Goal: Entertainment & Leisure: Consume media (video, audio)

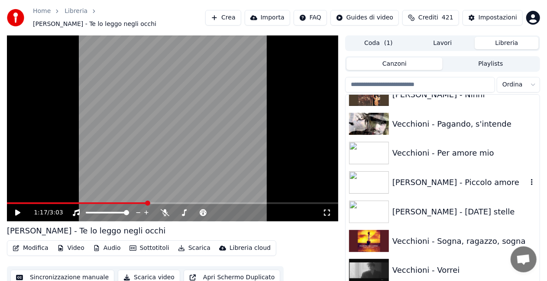
scroll to position [11513, 0]
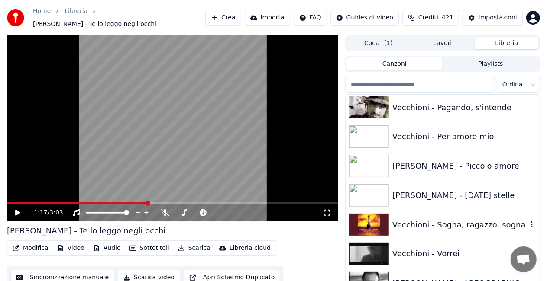
click at [449, 226] on div "Vecchioni - Sogna, ragazzo, sogna" at bounding box center [459, 225] width 135 height 12
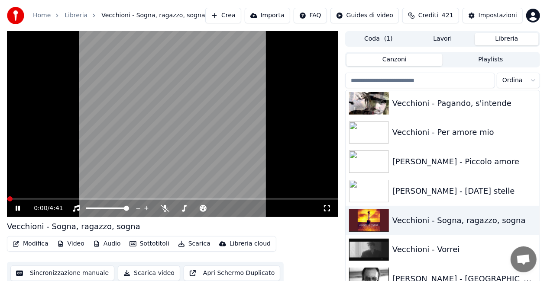
click at [327, 207] on icon at bounding box center [327, 208] width 9 height 7
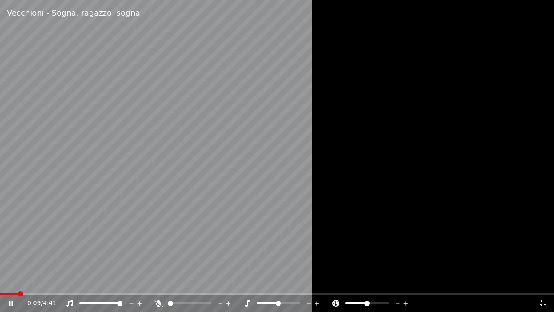
click at [158, 301] on div at bounding box center [193, 303] width 78 height 9
click at [158, 301] on icon at bounding box center [158, 303] width 9 height 7
click at [157, 301] on icon at bounding box center [158, 303] width 9 height 7
click at [233, 197] on video at bounding box center [277, 156] width 554 height 312
drag, startPoint x: 180, startPoint y: 226, endPoint x: 177, endPoint y: 220, distance: 7.2
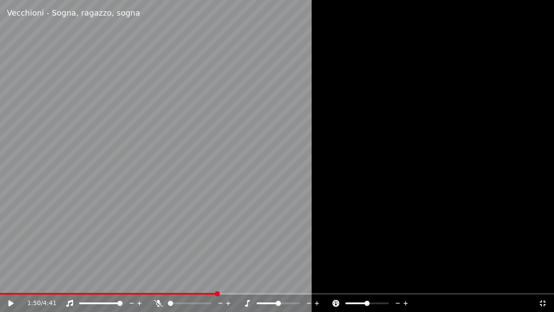
click at [178, 221] on video at bounding box center [277, 156] width 554 height 312
click at [155, 297] on div "1:52 / 4:41" at bounding box center [277, 302] width 554 height 17
click at [161, 302] on icon at bounding box center [158, 303] width 9 height 7
click at [282, 229] on video at bounding box center [277, 156] width 554 height 312
click at [187, 181] on video at bounding box center [277, 156] width 554 height 312
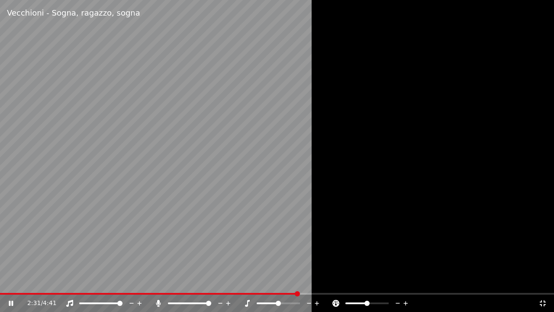
click at [232, 135] on video at bounding box center [277, 156] width 554 height 312
click at [230, 167] on video at bounding box center [277, 156] width 554 height 312
click at [222, 255] on video at bounding box center [277, 156] width 554 height 312
click at [238, 292] on video at bounding box center [277, 156] width 554 height 312
click at [238, 294] on span at bounding box center [119, 294] width 238 height 2
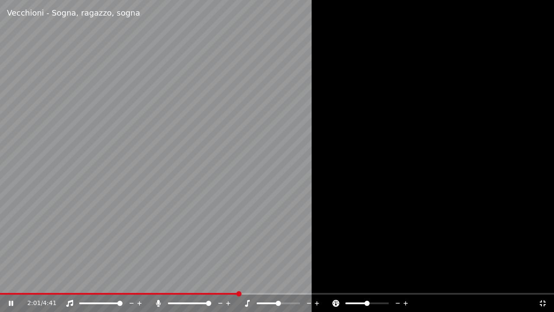
click at [258, 236] on video at bounding box center [277, 156] width 554 height 312
click at [302, 292] on video at bounding box center [277, 156] width 554 height 312
click at [307, 293] on span at bounding box center [277, 294] width 554 height 2
click at [389, 205] on div at bounding box center [277, 156] width 554 height 312
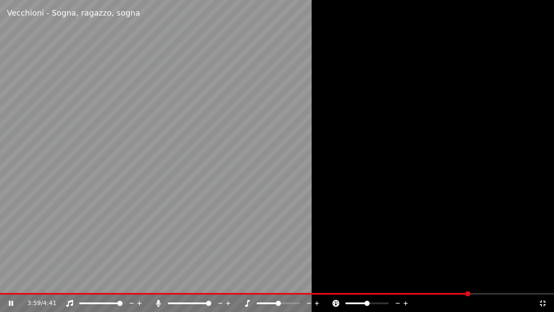
click at [550, 63] on div at bounding box center [277, 156] width 554 height 312
click at [449, 294] on span at bounding box center [235, 294] width 470 height 2
click at [442, 292] on span at bounding box center [442, 293] width 5 height 5
click at [438, 291] on span at bounding box center [440, 293] width 5 height 5
click at [433, 229] on div at bounding box center [277, 156] width 554 height 312
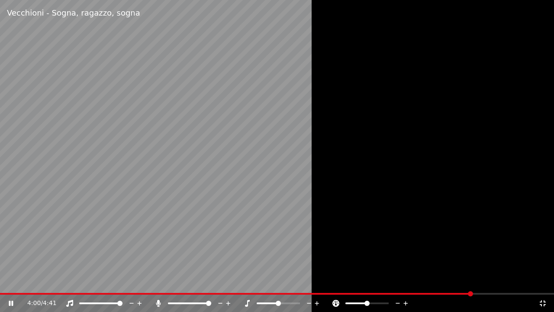
click at [33, 70] on video at bounding box center [277, 156] width 554 height 312
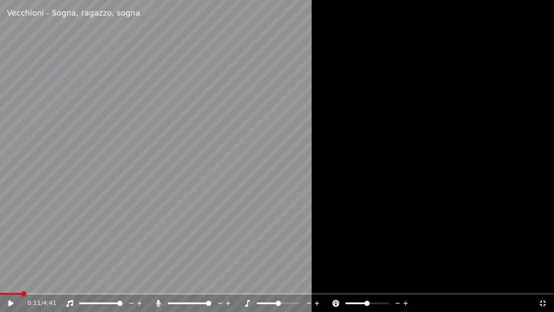
click at [21, 294] on span at bounding box center [11, 294] width 22 height 2
click at [9, 302] on icon at bounding box center [10, 303] width 5 height 6
click at [49, 294] on span at bounding box center [277, 294] width 554 height 2
click at [60, 294] on span at bounding box center [277, 294] width 554 height 2
click at [163, 300] on div at bounding box center [198, 303] width 70 height 9
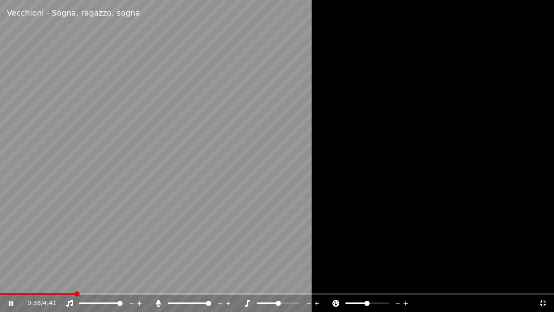
click at [159, 303] on icon at bounding box center [158, 303] width 9 height 7
click at [159, 261] on video at bounding box center [277, 156] width 554 height 312
click at [541, 305] on icon at bounding box center [543, 303] width 6 height 6
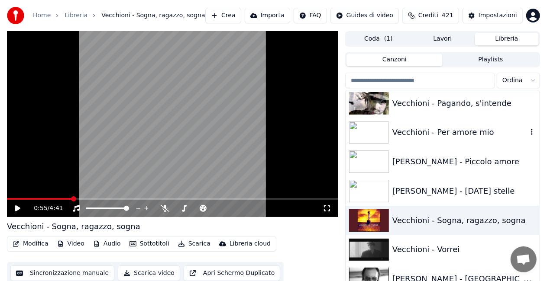
click at [465, 126] on div "Vecchioni - Per amore mio" at bounding box center [442, 132] width 194 height 29
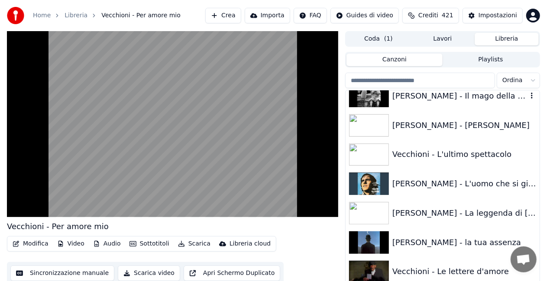
scroll to position [11080, 0]
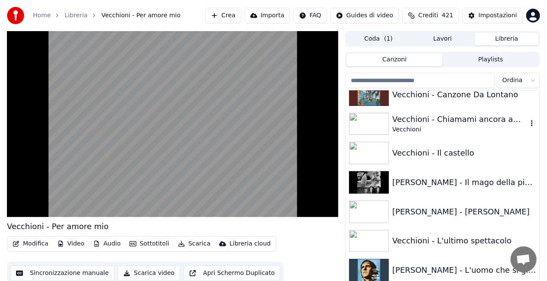
click at [479, 126] on div "Vecchioni" at bounding box center [459, 130] width 135 height 9
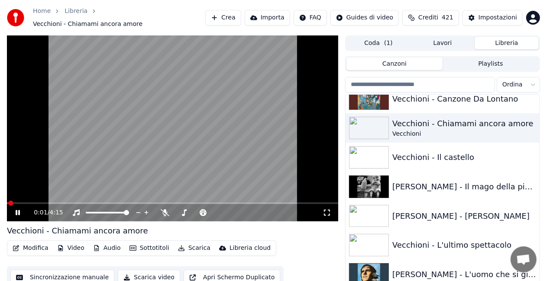
click at [320, 209] on div "0:01 / 4:15" at bounding box center [178, 213] width 289 height 9
click at [329, 210] on icon at bounding box center [327, 213] width 9 height 7
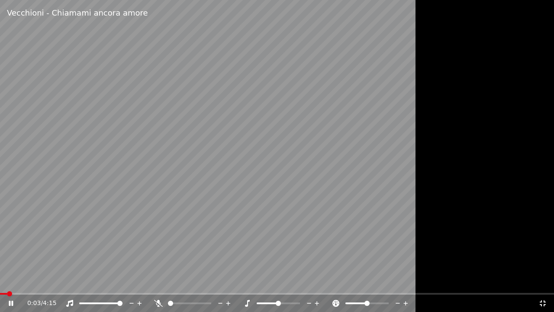
click at [312, 172] on video at bounding box center [277, 156] width 554 height 312
click at [542, 306] on icon at bounding box center [543, 303] width 9 height 7
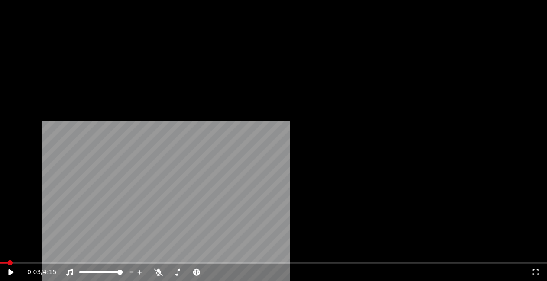
scroll to position [11297, 0]
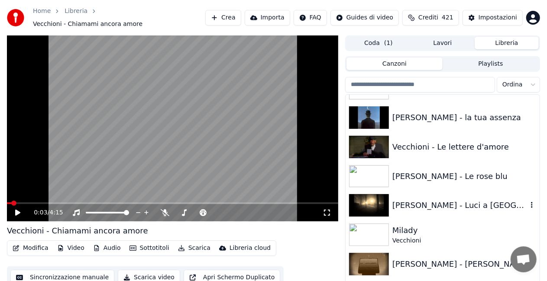
click at [456, 202] on div "[PERSON_NAME] - Luci a [GEOGRAPHIC_DATA]" at bounding box center [459, 206] width 135 height 12
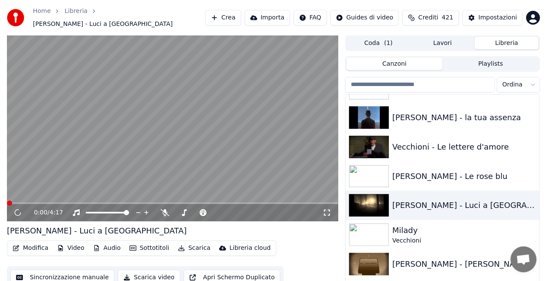
click at [327, 212] on icon at bounding box center [327, 213] width 9 height 7
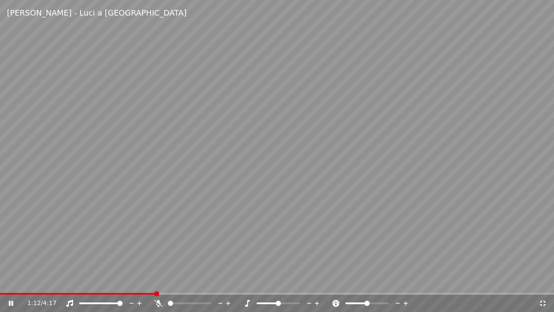
click at [539, 151] on video at bounding box center [277, 156] width 554 height 312
click at [543, 302] on icon at bounding box center [543, 303] width 9 height 7
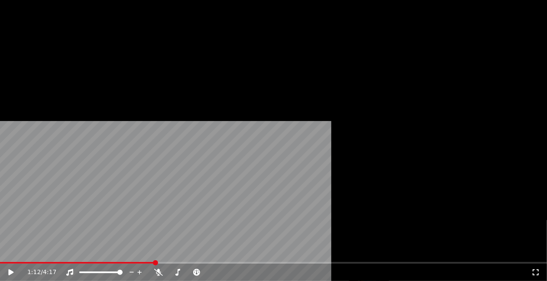
scroll to position [10950, 0]
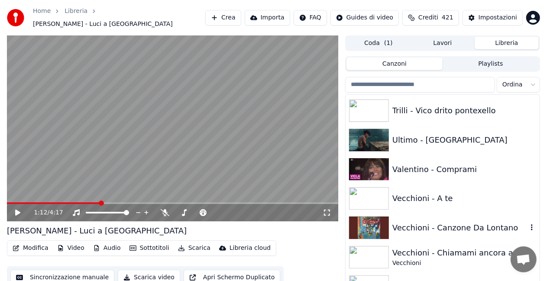
click at [452, 226] on div "Vecchioni - Canzone Da Lontano" at bounding box center [459, 228] width 135 height 12
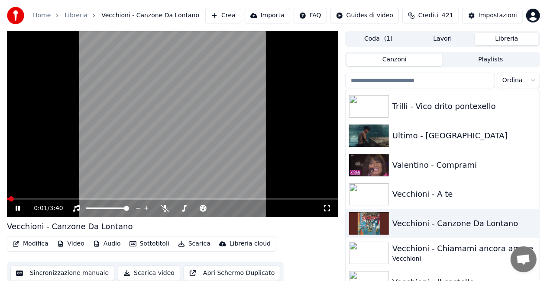
click at [328, 210] on icon at bounding box center [327, 208] width 9 height 7
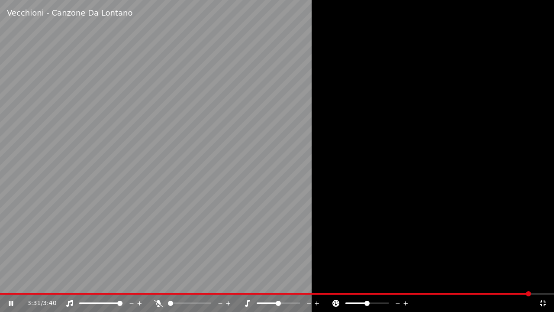
drag, startPoint x: 232, startPoint y: 239, endPoint x: 232, endPoint y: 234, distance: 5.2
click at [232, 237] on video at bounding box center [277, 156] width 554 height 312
click at [547, 300] on div "3:31 / 3:40" at bounding box center [276, 303] width 547 height 9
click at [543, 306] on icon at bounding box center [543, 303] width 9 height 7
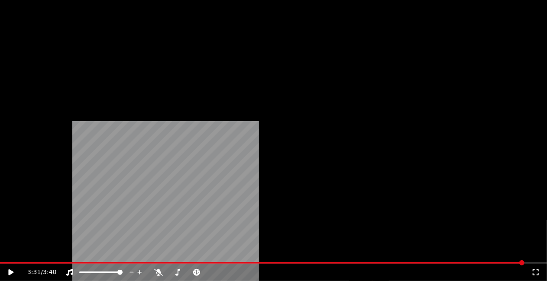
scroll to position [11340, 0]
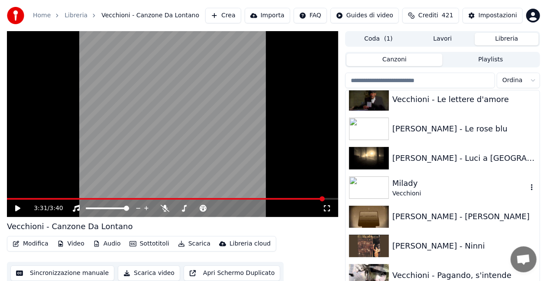
click at [431, 190] on div "Vecchioni" at bounding box center [459, 194] width 135 height 9
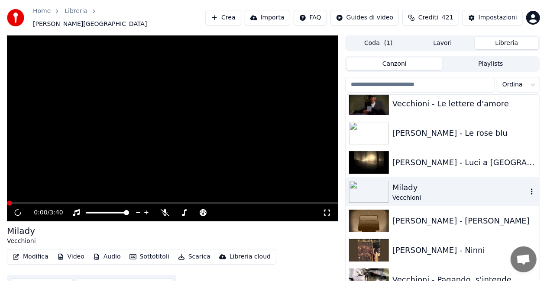
click at [431, 194] on div "Vecchioni" at bounding box center [459, 198] width 135 height 9
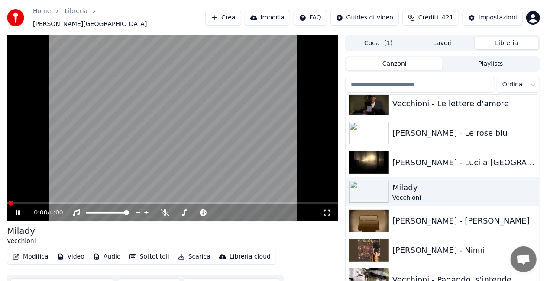
click at [23, 210] on icon at bounding box center [24, 213] width 20 height 7
click at [37, 252] on button "Modifica" at bounding box center [30, 257] width 43 height 12
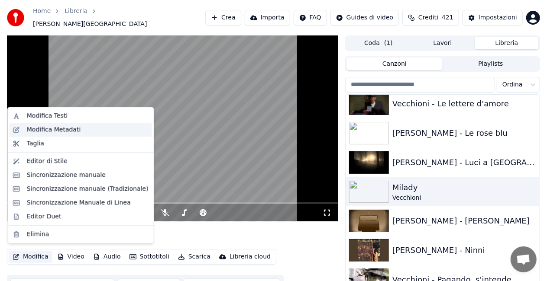
click at [42, 125] on div "Modifica Metadati" at bounding box center [81, 130] width 142 height 14
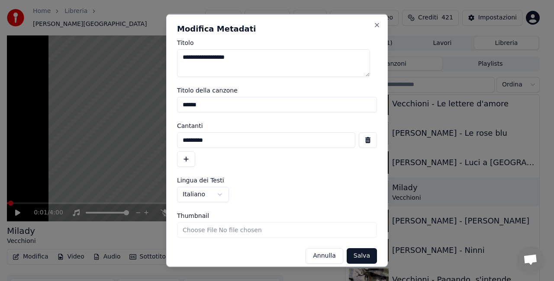
drag, startPoint x: 201, startPoint y: 108, endPoint x: 63, endPoint y: 126, distance: 138.8
click at [64, 126] on body "**********" at bounding box center [273, 140] width 547 height 281
click at [356, 260] on button "Salva" at bounding box center [362, 257] width 30 height 16
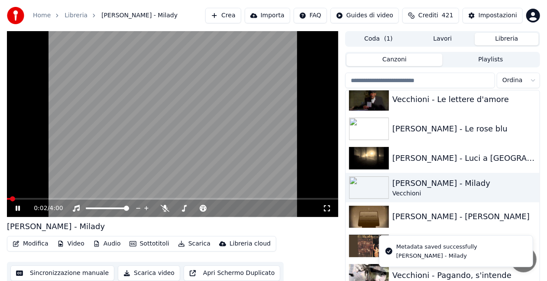
click at [190, 127] on video at bounding box center [172, 124] width 331 height 186
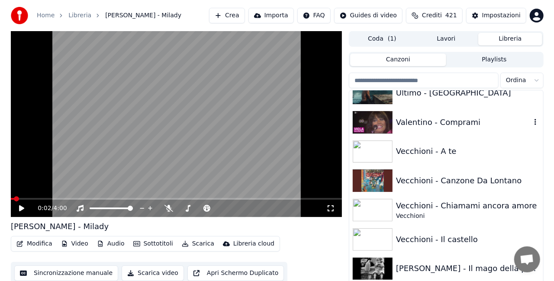
scroll to position [10950, 0]
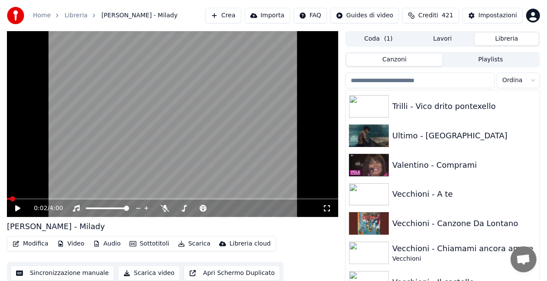
click at [236, 14] on button "Crea" at bounding box center [223, 16] width 36 height 16
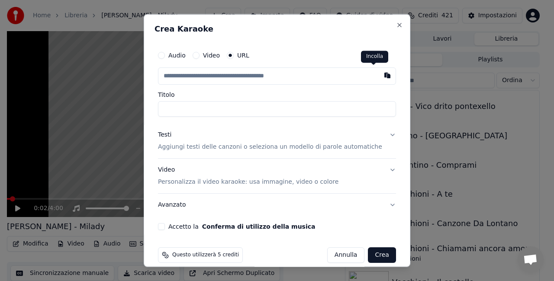
click at [379, 74] on button "button" at bounding box center [387, 76] width 17 height 16
type input "**********"
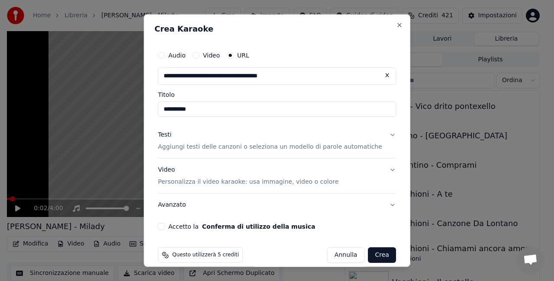
click at [233, 108] on input "**********" at bounding box center [277, 109] width 238 height 16
type input "**********"
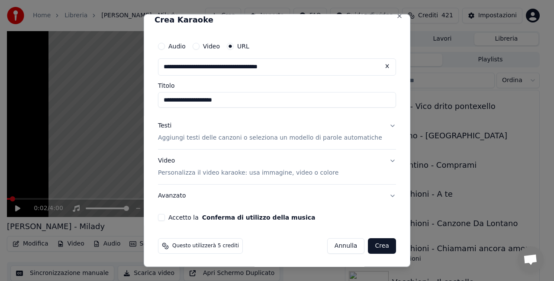
click at [173, 214] on div "Accetto la Conferma di utilizzo della musica" at bounding box center [277, 217] width 238 height 7
click at [171, 214] on div "Accetto la Conferma di utilizzo della musica" at bounding box center [277, 217] width 238 height 7
click at [165, 217] on button "Accetto la Conferma di utilizzo della musica" at bounding box center [161, 217] width 7 height 7
click at [368, 248] on button "Crea" at bounding box center [382, 246] width 28 height 16
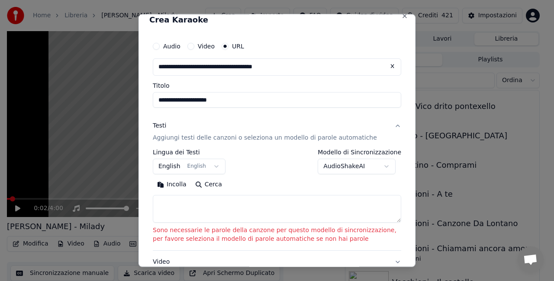
click at [203, 169] on button "English English" at bounding box center [189, 166] width 73 height 16
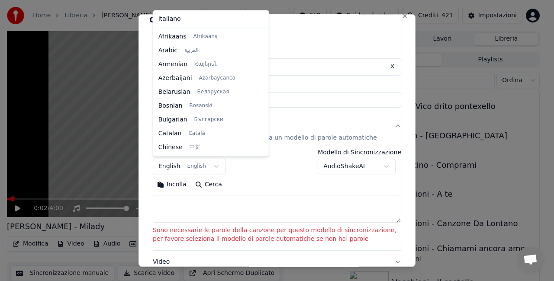
scroll to position [69, 0]
select select "**"
drag, startPoint x: 203, startPoint y: 18, endPoint x: 208, endPoint y: 18, distance: 5.6
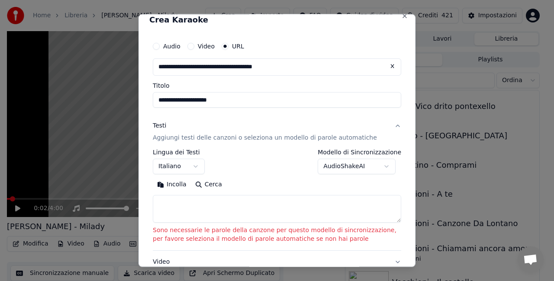
click at [364, 165] on body "**********" at bounding box center [273, 140] width 547 height 281
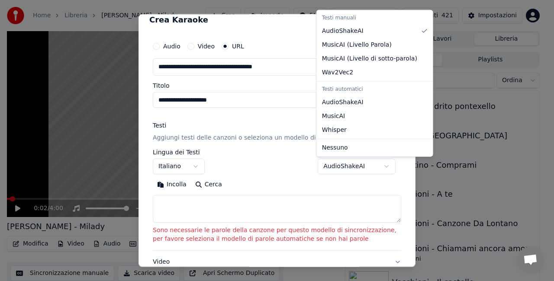
select select "**********"
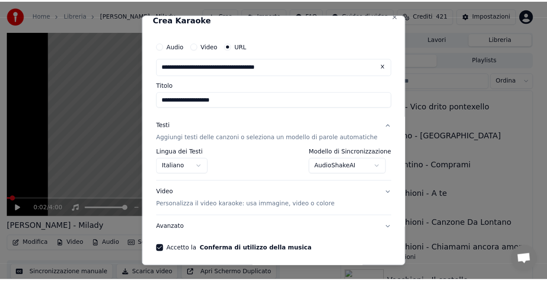
scroll to position [41, 0]
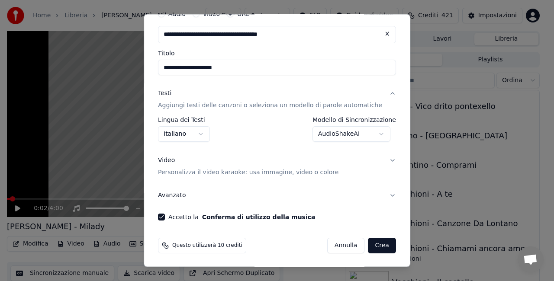
click at [371, 242] on button "Crea" at bounding box center [382, 246] width 28 height 16
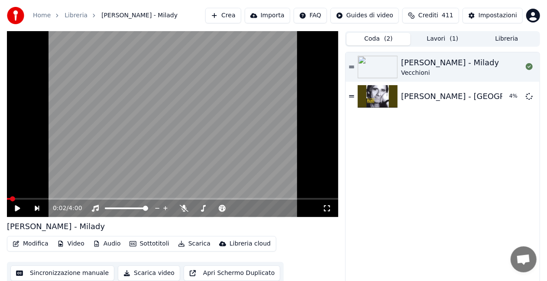
click at [363, 42] on button "Coda ( 2 )" at bounding box center [378, 39] width 64 height 13
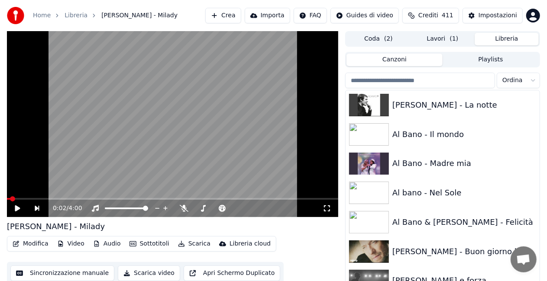
click at [504, 40] on button "Libreria" at bounding box center [507, 39] width 64 height 13
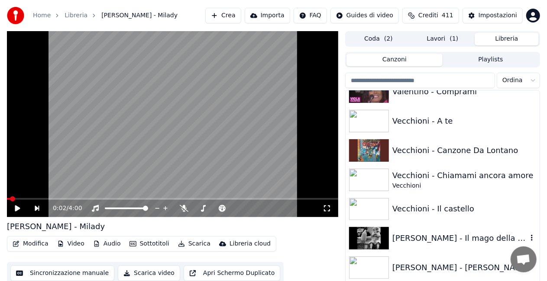
scroll to position [11013, 0]
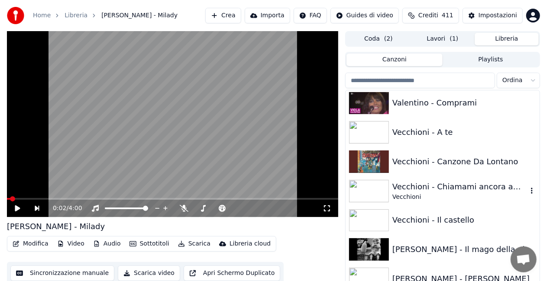
click at [473, 184] on div "Vecchioni - Chiamami ancora amore" at bounding box center [459, 187] width 135 height 12
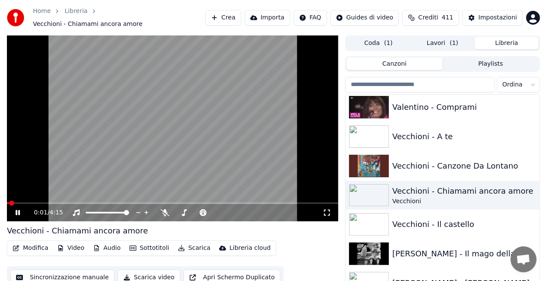
click at [17, 211] on icon at bounding box center [18, 212] width 4 height 5
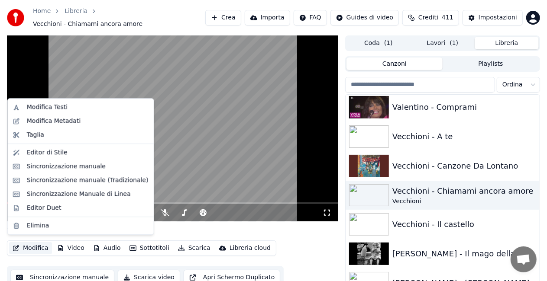
click at [27, 242] on button "Modifica" at bounding box center [30, 248] width 43 height 12
click at [53, 120] on div "Modifica Metadati" at bounding box center [54, 121] width 54 height 9
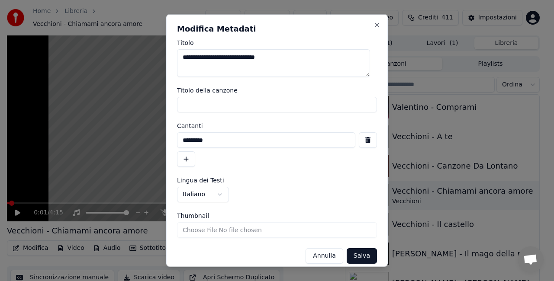
drag, startPoint x: 239, startPoint y: 142, endPoint x: 0, endPoint y: 165, distance: 240.4
click at [0, 165] on body "**********" at bounding box center [273, 140] width 547 height 281
click at [355, 252] on button "Salva" at bounding box center [362, 257] width 30 height 16
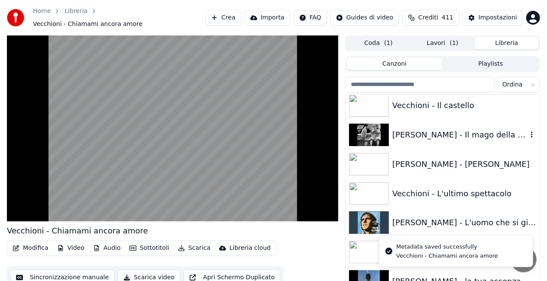
scroll to position [11142, 0]
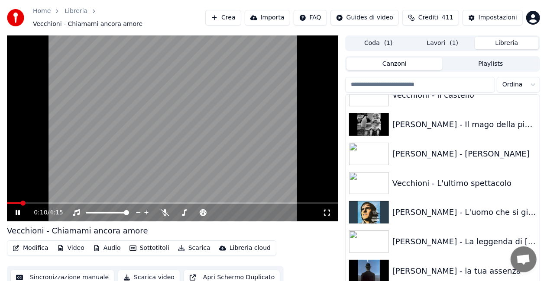
click at [325, 210] on icon at bounding box center [327, 213] width 9 height 7
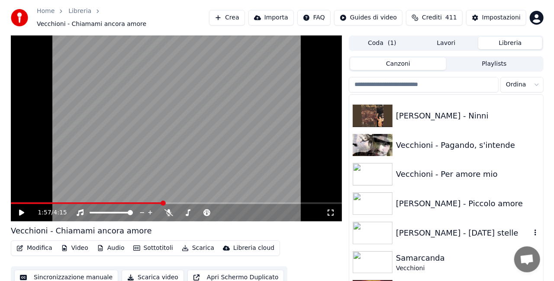
scroll to position [11532, 0]
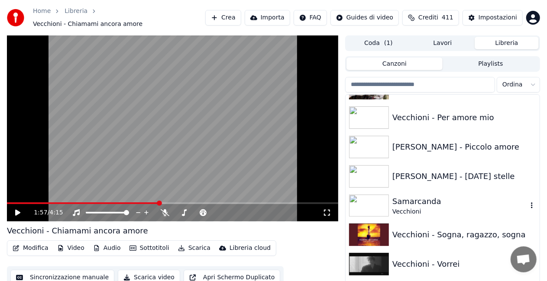
click at [449, 200] on div "Samarcanda" at bounding box center [459, 202] width 135 height 12
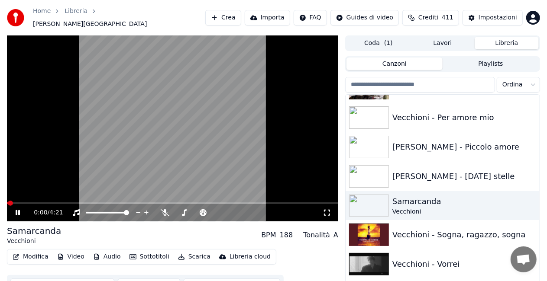
click at [37, 258] on button "Modifica" at bounding box center [30, 257] width 43 height 12
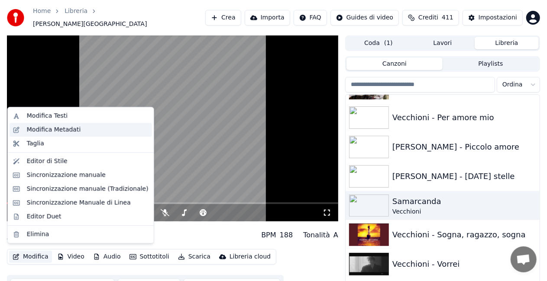
click at [36, 129] on div "Modifica Metadati" at bounding box center [54, 130] width 54 height 9
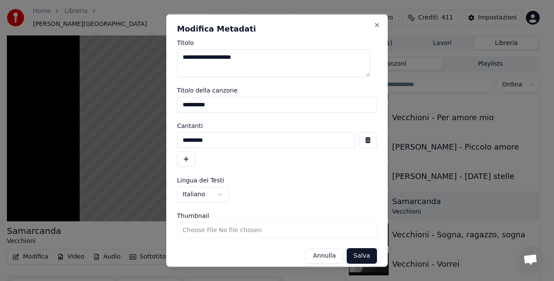
drag, startPoint x: 246, startPoint y: 101, endPoint x: 0, endPoint y: 110, distance: 246.1
click at [0, 111] on body "**********" at bounding box center [273, 140] width 547 height 281
click at [254, 136] on input "*********" at bounding box center [266, 140] width 178 height 16
drag, startPoint x: 216, startPoint y: 143, endPoint x: 0, endPoint y: 139, distance: 216.5
click at [0, 139] on body "**********" at bounding box center [273, 140] width 547 height 281
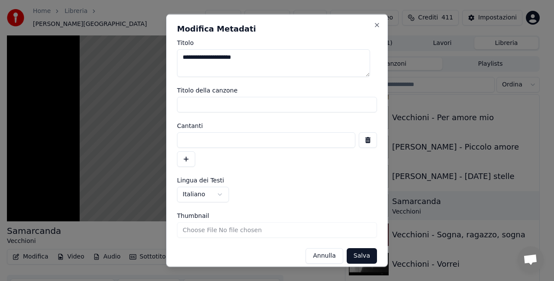
click at [362, 257] on button "Salva" at bounding box center [362, 257] width 30 height 16
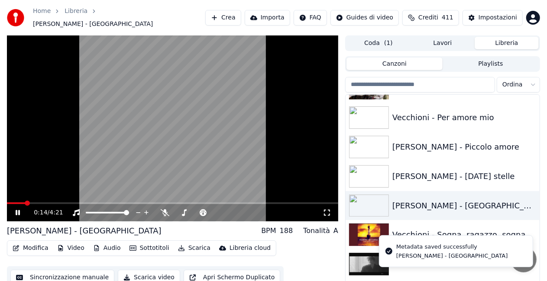
click at [330, 210] on icon at bounding box center [327, 213] width 6 height 6
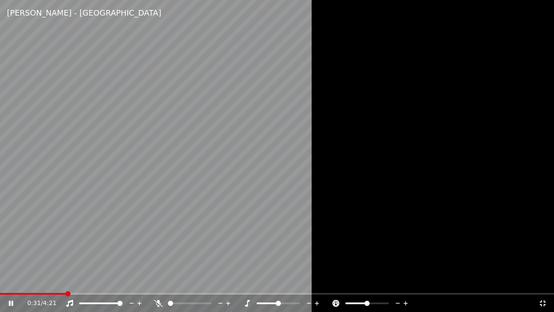
click at [159, 306] on icon at bounding box center [158, 303] width 9 height 7
click at [95, 292] on video at bounding box center [277, 156] width 554 height 312
click at [97, 294] on div "0:35 / 4:21" at bounding box center [277, 302] width 554 height 19
click at [97, 294] on span at bounding box center [277, 294] width 554 height 2
click at [272, 212] on video at bounding box center [277, 156] width 554 height 312
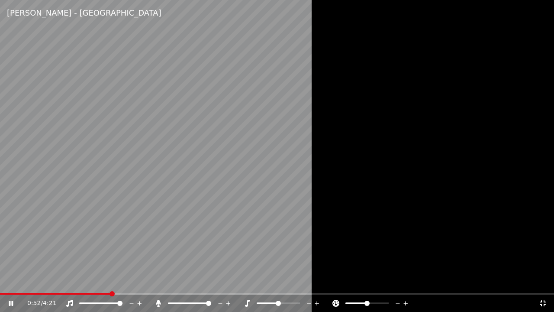
click at [159, 303] on icon at bounding box center [158, 303] width 5 height 7
click at [2, 202] on video at bounding box center [277, 156] width 554 height 312
click at [539, 302] on icon at bounding box center [543, 303] width 9 height 7
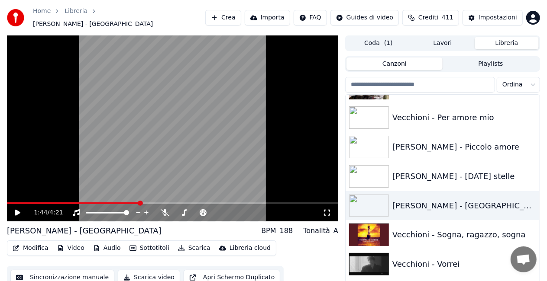
click at [56, 204] on div "1:44 / 4:21" at bounding box center [172, 212] width 331 height 17
click at [61, 204] on div "1:44 / 4:21" at bounding box center [172, 212] width 331 height 17
click at [58, 203] on span at bounding box center [73, 204] width 133 height 2
click at [20, 210] on icon at bounding box center [24, 213] width 20 height 7
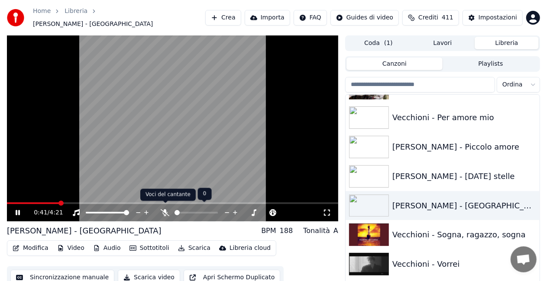
click at [161, 210] on icon at bounding box center [165, 213] width 9 height 7
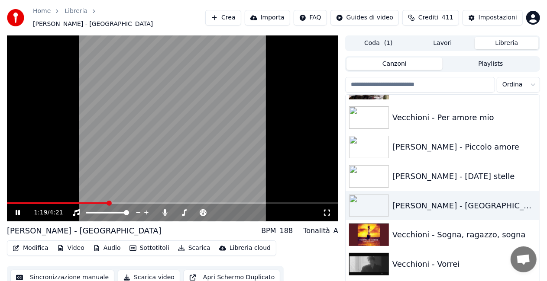
click at [329, 210] on icon at bounding box center [327, 213] width 9 height 7
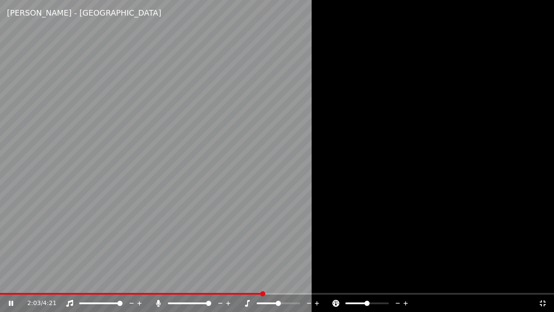
click at [238, 169] on video at bounding box center [277, 156] width 554 height 312
click at [544, 300] on icon at bounding box center [543, 303] width 6 height 6
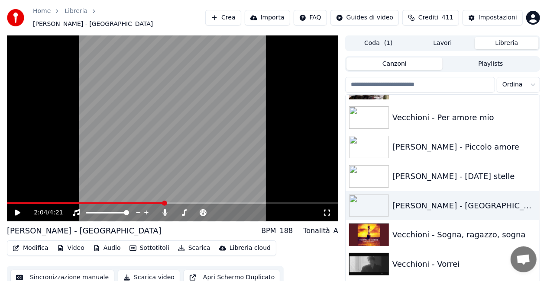
click at [241, 23] on button "Crea" at bounding box center [223, 18] width 36 height 16
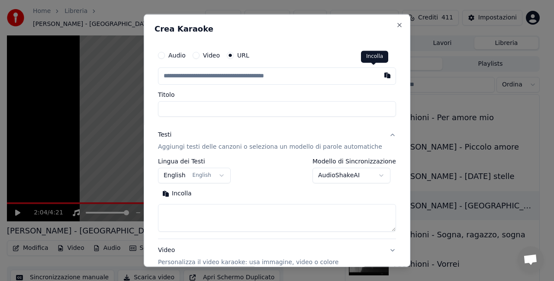
click at [379, 79] on button "button" at bounding box center [387, 76] width 17 height 16
type input "**********"
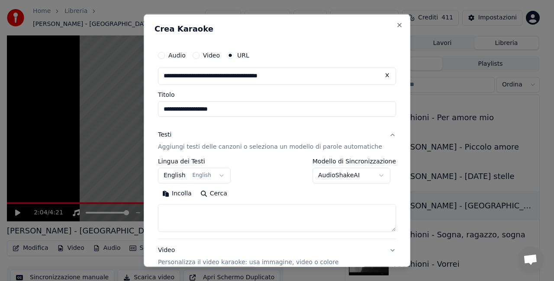
click at [183, 110] on input "**********" at bounding box center [277, 109] width 238 height 16
click at [186, 107] on input "**********" at bounding box center [277, 109] width 238 height 16
type input "**********"
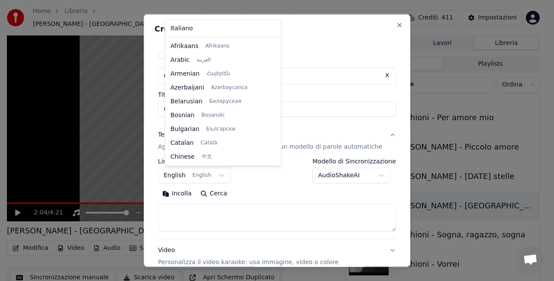
click at [214, 178] on body "**********" at bounding box center [273, 140] width 547 height 281
select select "**"
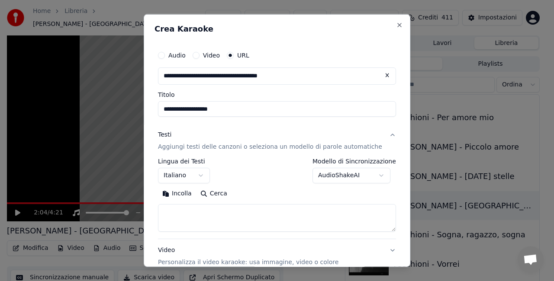
click at [343, 177] on body "**********" at bounding box center [273, 140] width 547 height 281
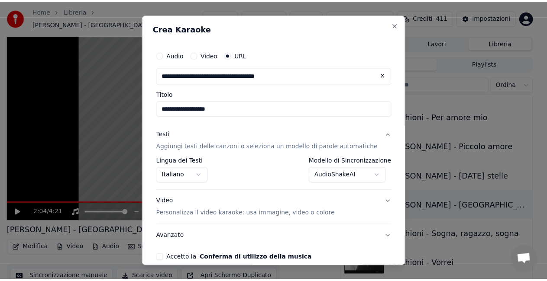
scroll to position [41, 0]
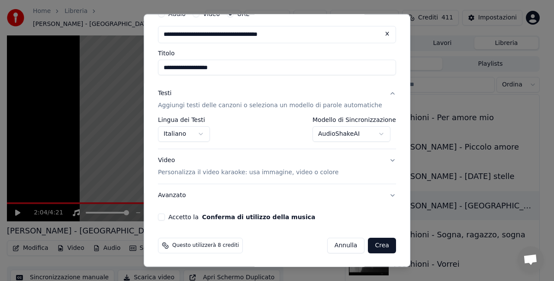
click at [165, 215] on button "Accetto la Conferma di utilizzo della musica" at bounding box center [161, 217] width 7 height 7
click at [372, 241] on button "Crea" at bounding box center [382, 246] width 28 height 16
select select "**********"
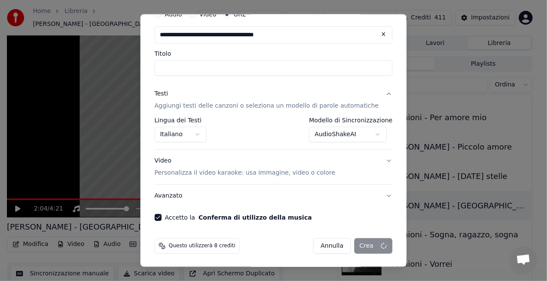
select select
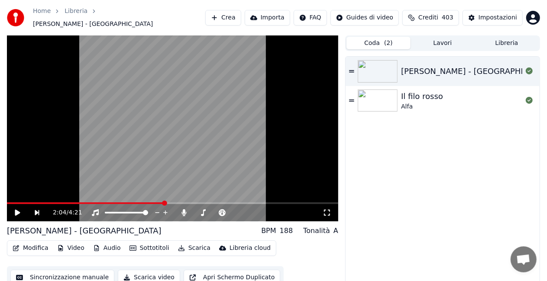
click at [375, 41] on button "Coda ( 2 )" at bounding box center [378, 43] width 64 height 13
click at [510, 40] on button "Libreria" at bounding box center [507, 43] width 64 height 13
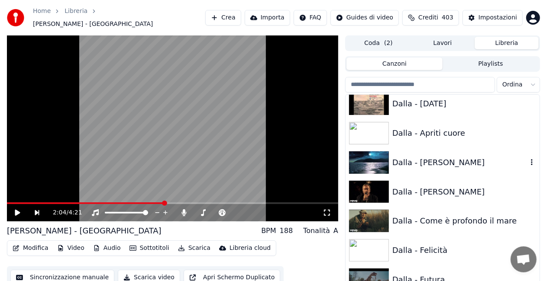
scroll to position [2954, 0]
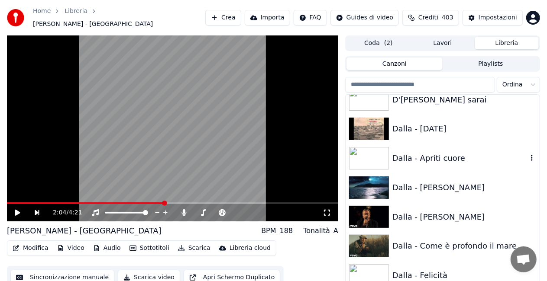
click at [483, 153] on div "Dalla - Apriti cuore" at bounding box center [459, 158] width 135 height 12
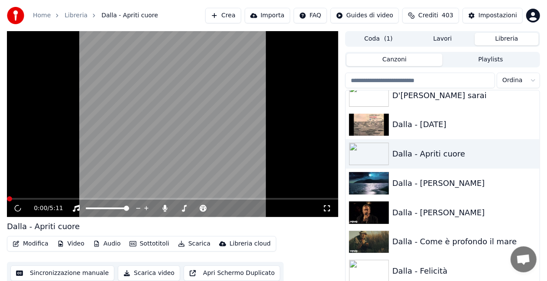
click at [329, 210] on icon at bounding box center [327, 209] width 6 height 6
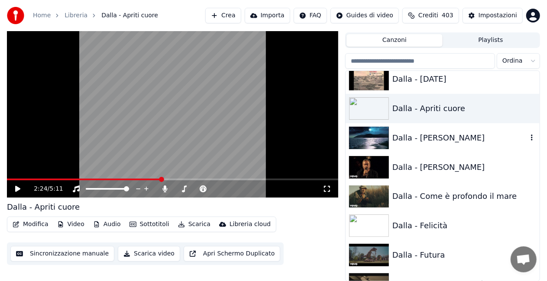
scroll to position [2997, 0]
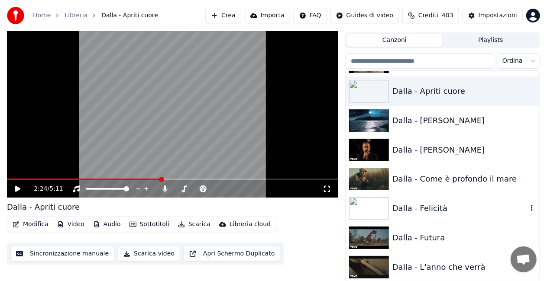
click at [430, 200] on div "Dalla - Felicità" at bounding box center [442, 208] width 194 height 29
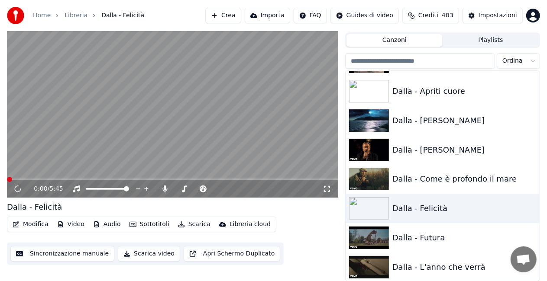
click at [329, 190] on icon at bounding box center [327, 189] width 9 height 7
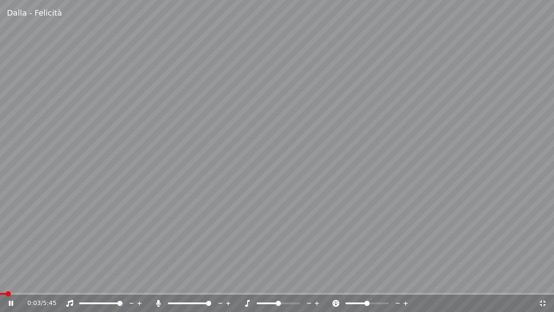
click at [161, 300] on icon at bounding box center [158, 303] width 9 height 7
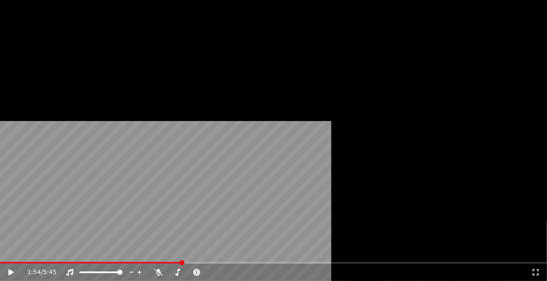
scroll to position [3083, 0]
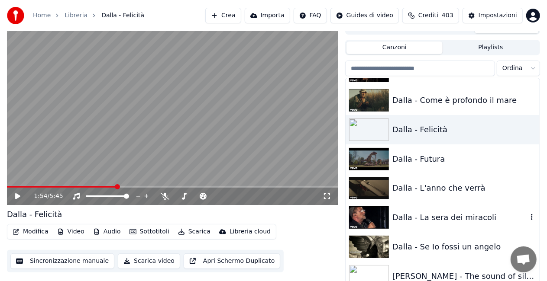
click at [471, 216] on div "Dalla - La sera dei miracoli" at bounding box center [459, 218] width 135 height 12
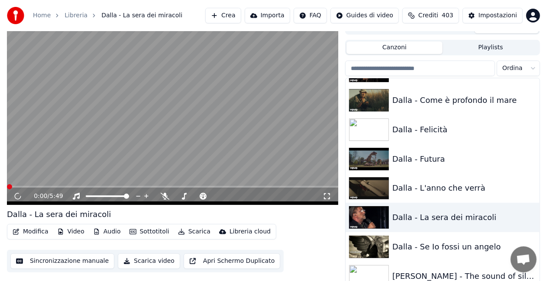
click at [329, 197] on icon at bounding box center [327, 196] width 9 height 7
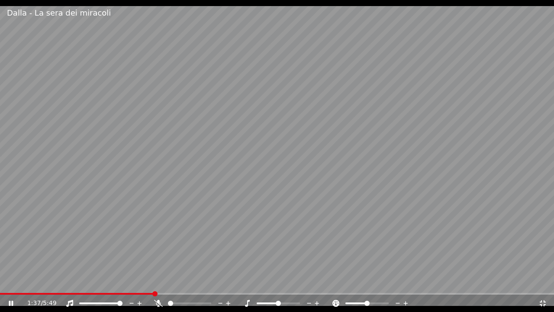
click at [152, 293] on span at bounding box center [77, 294] width 154 height 2
click at [158, 300] on div at bounding box center [193, 303] width 78 height 9
click at [157, 305] on icon at bounding box center [158, 303] width 9 height 7
click at [145, 292] on video at bounding box center [277, 156] width 554 height 312
click at [140, 294] on div "1:38 / 5:49" at bounding box center [277, 302] width 554 height 17
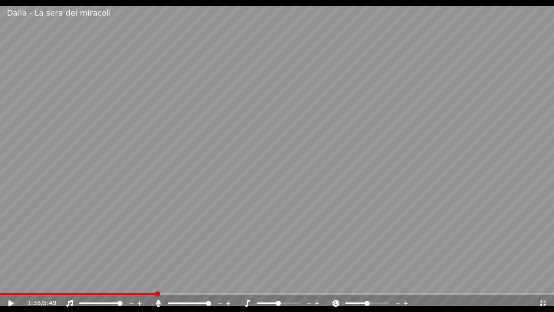
click at [140, 294] on span at bounding box center [78, 294] width 157 height 2
click at [223, 172] on video at bounding box center [277, 156] width 554 height 312
click at [157, 301] on icon at bounding box center [158, 303] width 9 height 7
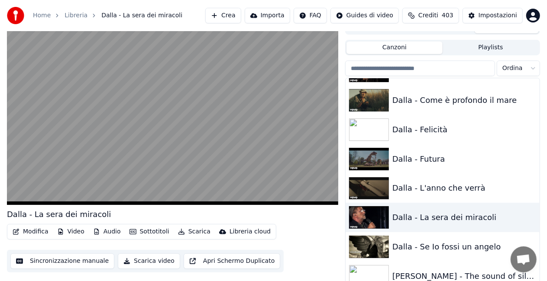
click at [119, 222] on div "Dalla - La sera dei miracoli Modifica Video Audio Sottotitoli Scarica Libreria …" at bounding box center [172, 241] width 331 height 64
drag, startPoint x: 85, startPoint y: 266, endPoint x: 89, endPoint y: 262, distance: 5.5
click at [89, 262] on button "Sincronizzazione manuale" at bounding box center [62, 262] width 104 height 16
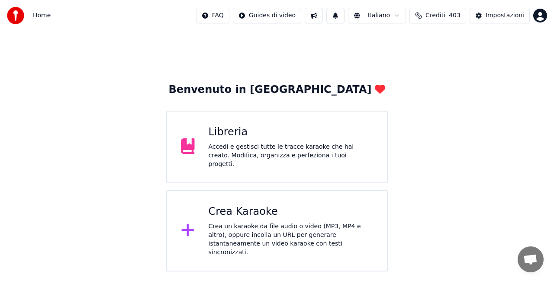
click at [368, 135] on div "Libreria" at bounding box center [291, 133] width 165 height 14
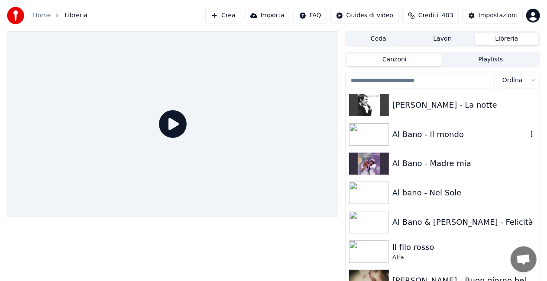
click at [405, 139] on div "Al Bano - Il mondo" at bounding box center [459, 135] width 135 height 12
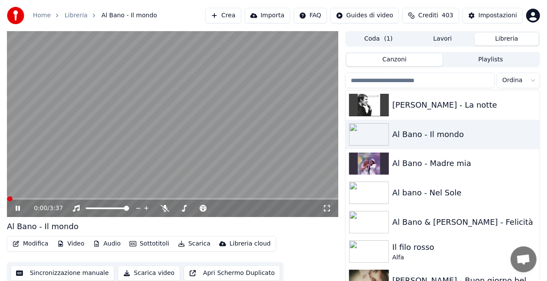
click at [330, 205] on icon at bounding box center [327, 208] width 9 height 7
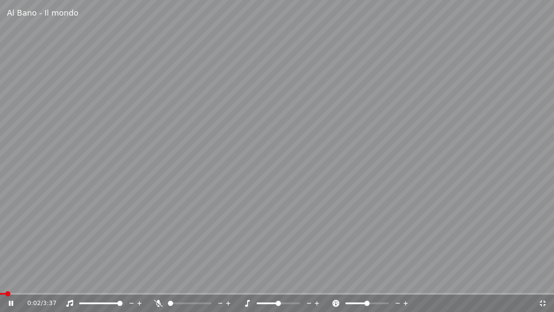
click at [160, 281] on icon at bounding box center [158, 303] width 9 height 7
click at [157, 281] on icon at bounding box center [158, 303] width 9 height 7
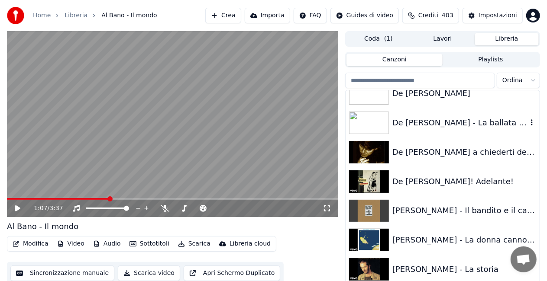
scroll to position [3465, 0]
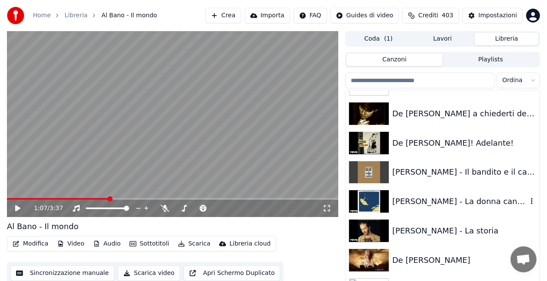
click at [451, 206] on div "De Gregori - La donna cannone" at bounding box center [459, 202] width 135 height 12
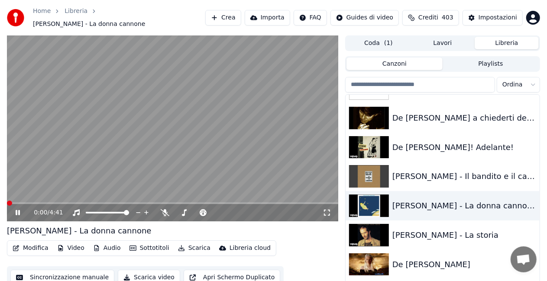
click at [328, 210] on icon at bounding box center [327, 213] width 9 height 7
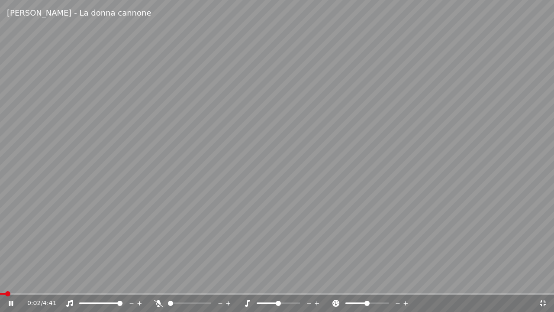
click at [156, 281] on div at bounding box center [193, 303] width 78 height 9
click at [156, 281] on icon at bounding box center [158, 303] width 9 height 7
